Goal: Task Accomplishment & Management: Manage account settings

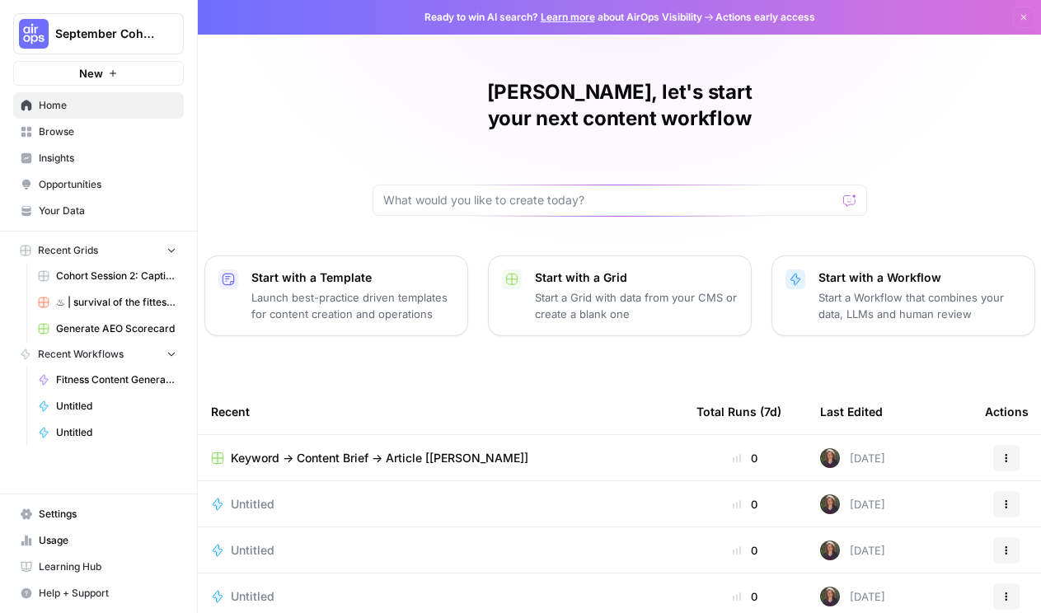
click at [132, 279] on span "Cohort Session 2: Caption Generation Grid" at bounding box center [116, 276] width 120 height 15
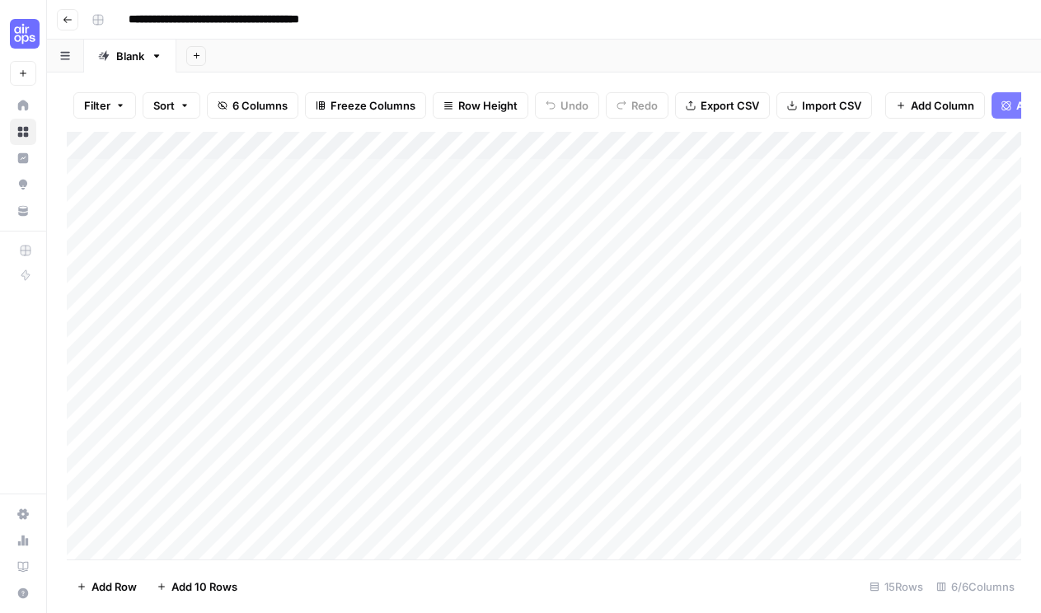
click at [65, 26] on button "Go back" at bounding box center [67, 19] width 21 height 21
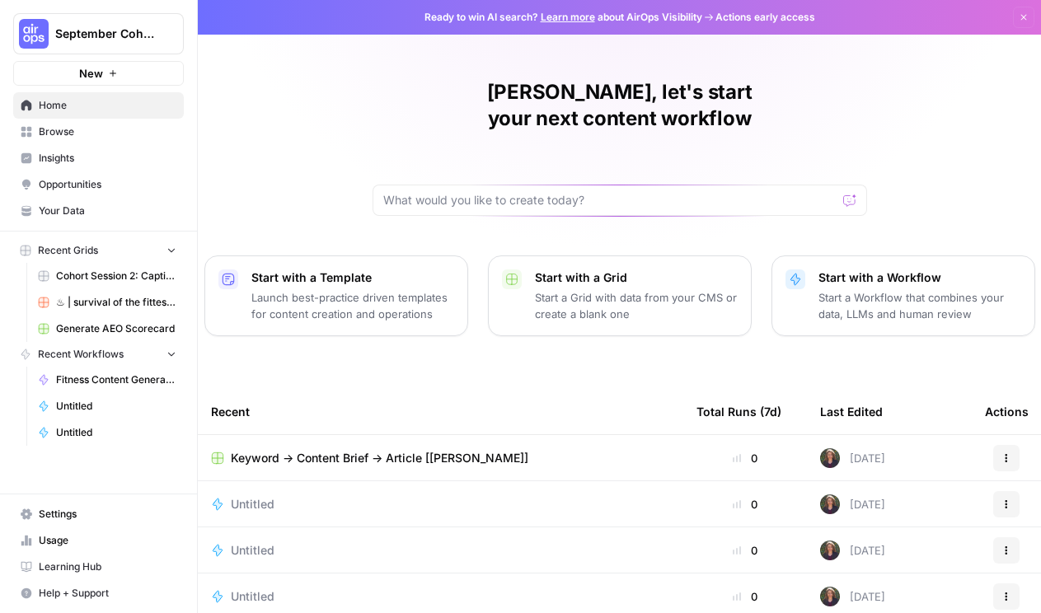
click at [138, 46] on button "September Cohort" at bounding box center [98, 33] width 171 height 41
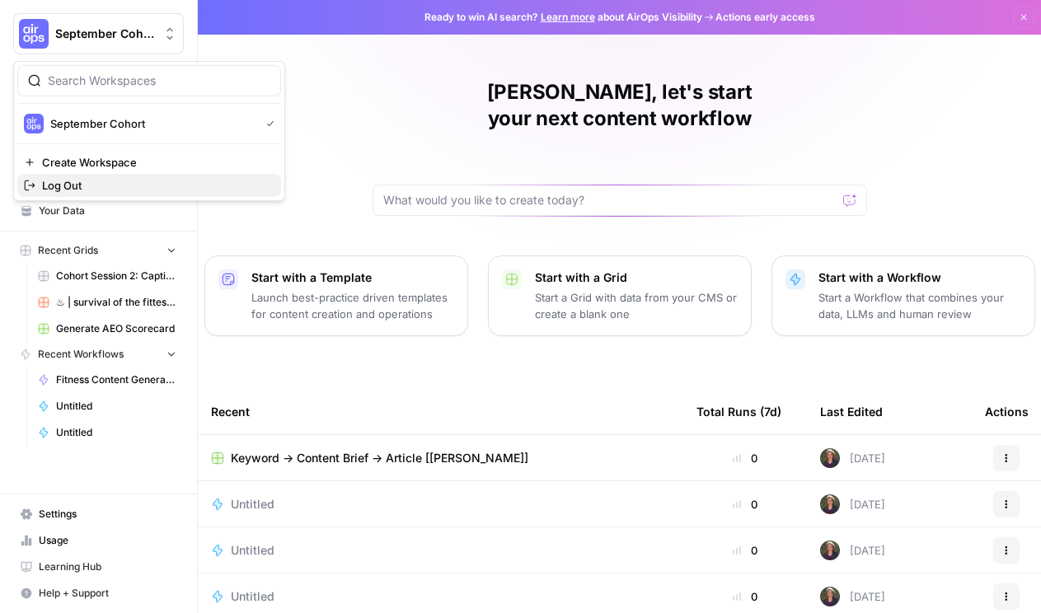
click at [115, 179] on div "Log Out" at bounding box center [149, 185] width 251 height 16
